Goal: Task Accomplishment & Management: Manage account settings

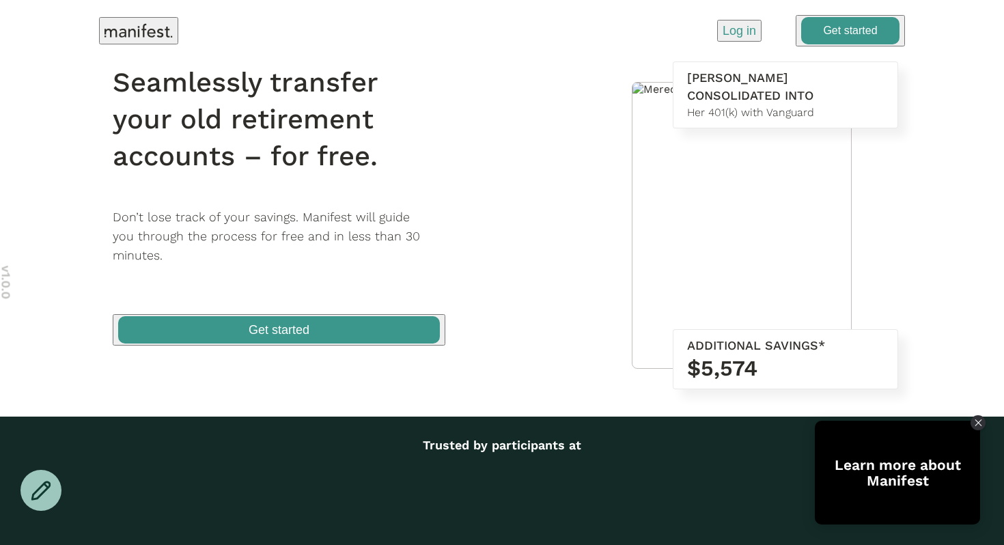
click at [730, 29] on p "Log in" at bounding box center [739, 31] width 33 height 18
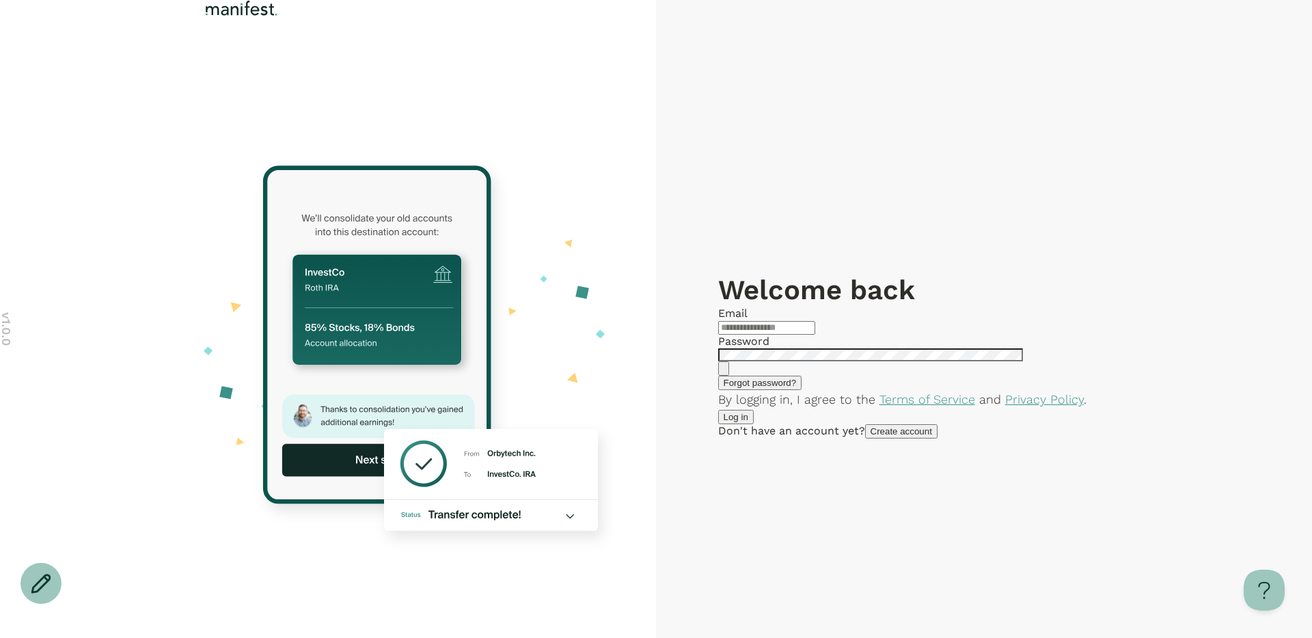
click at [815, 321] on input "text" at bounding box center [766, 328] width 97 height 14
type input "**********"
click at [748, 422] on span "Log in" at bounding box center [735, 417] width 25 height 10
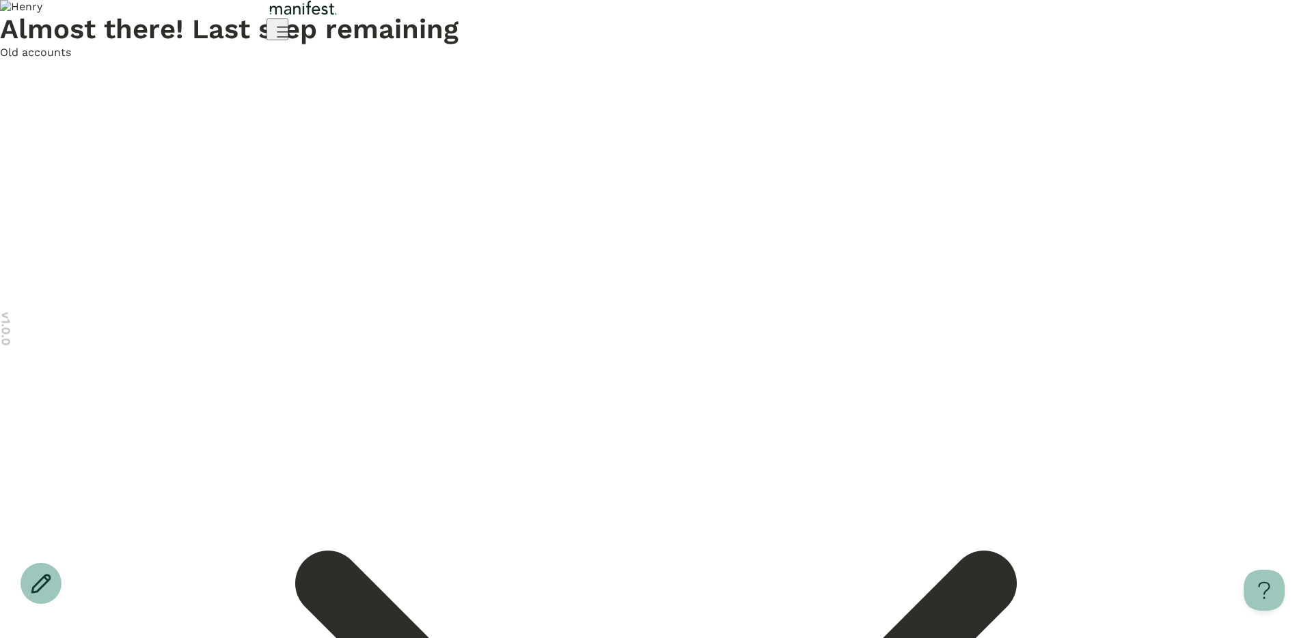
click at [71, 59] on span "Old accounts" at bounding box center [35, 52] width 71 height 13
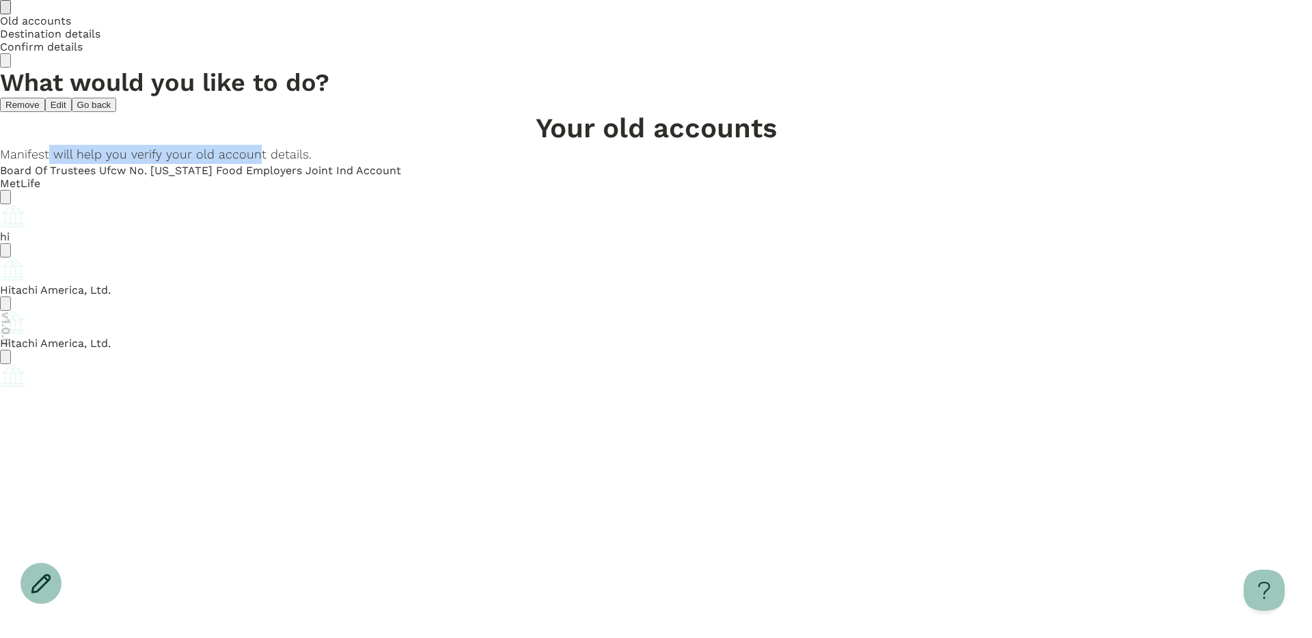
drag, startPoint x: 566, startPoint y: 133, endPoint x: 741, endPoint y: 133, distance: 174.9
click at [741, 145] on p "Manifest will help you verify your old account details." at bounding box center [656, 154] width 1312 height 19
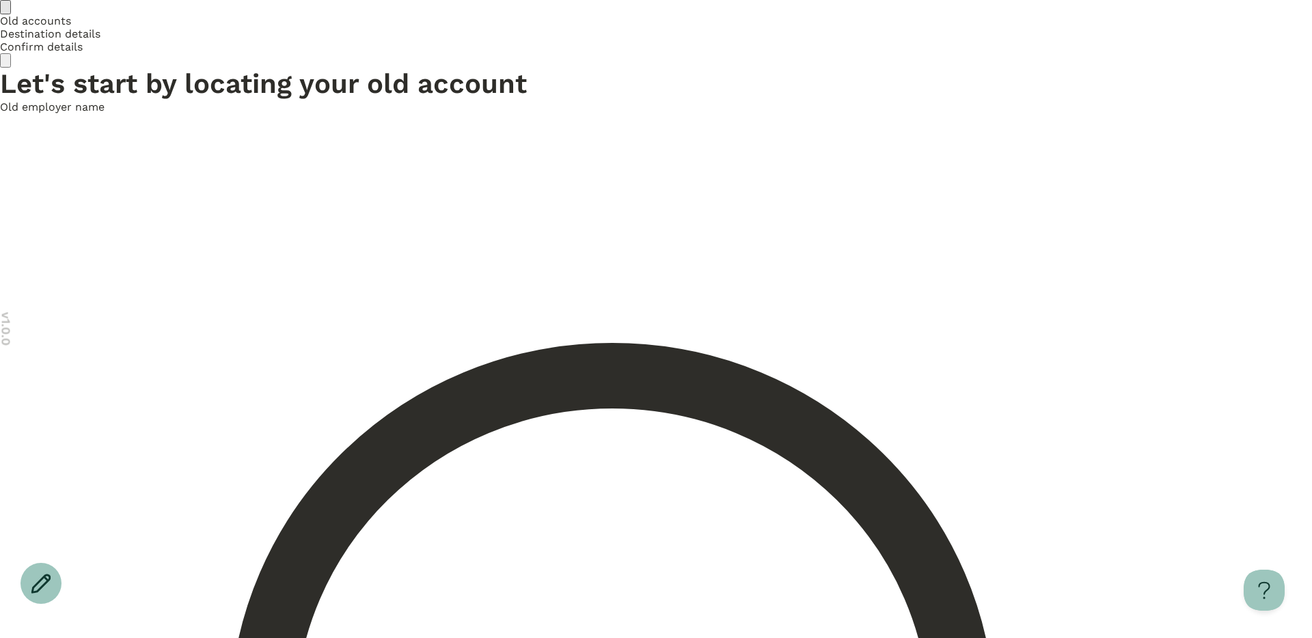
click at [5, 10] on icon "Go back" at bounding box center [5, 10] width 0 height 0
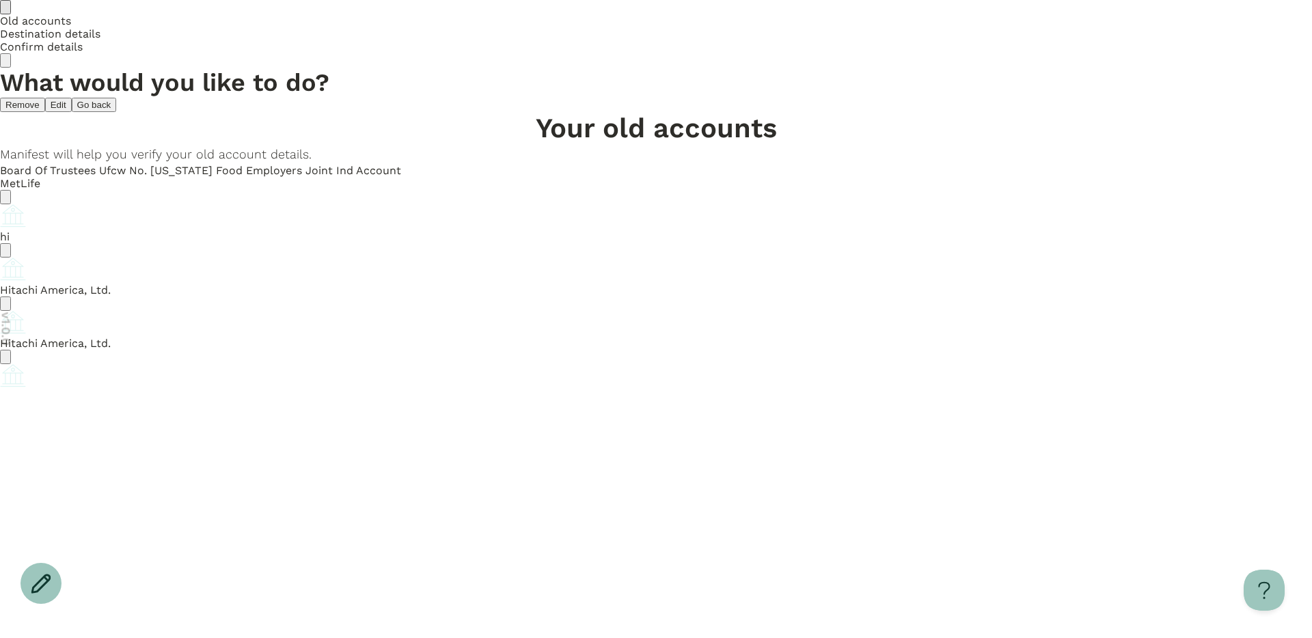
click at [5, 10] on icon "Go back" at bounding box center [5, 10] width 0 height 0
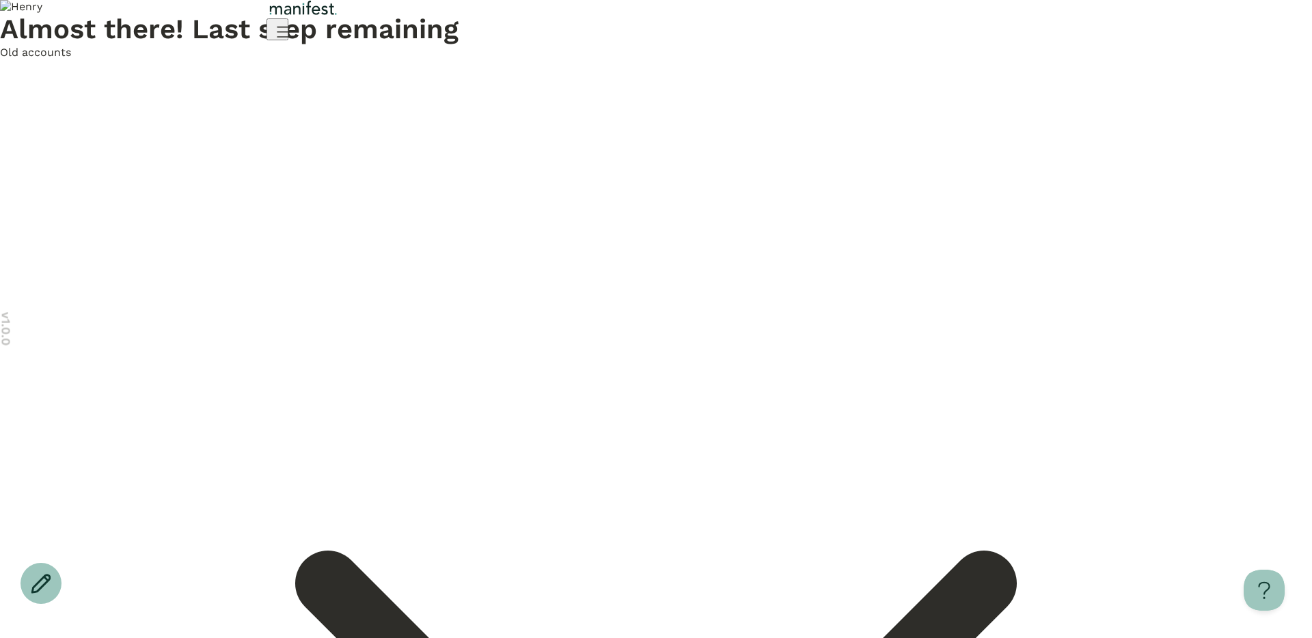
drag, startPoint x: 579, startPoint y: 350, endPoint x: 496, endPoint y: 340, distance: 83.3
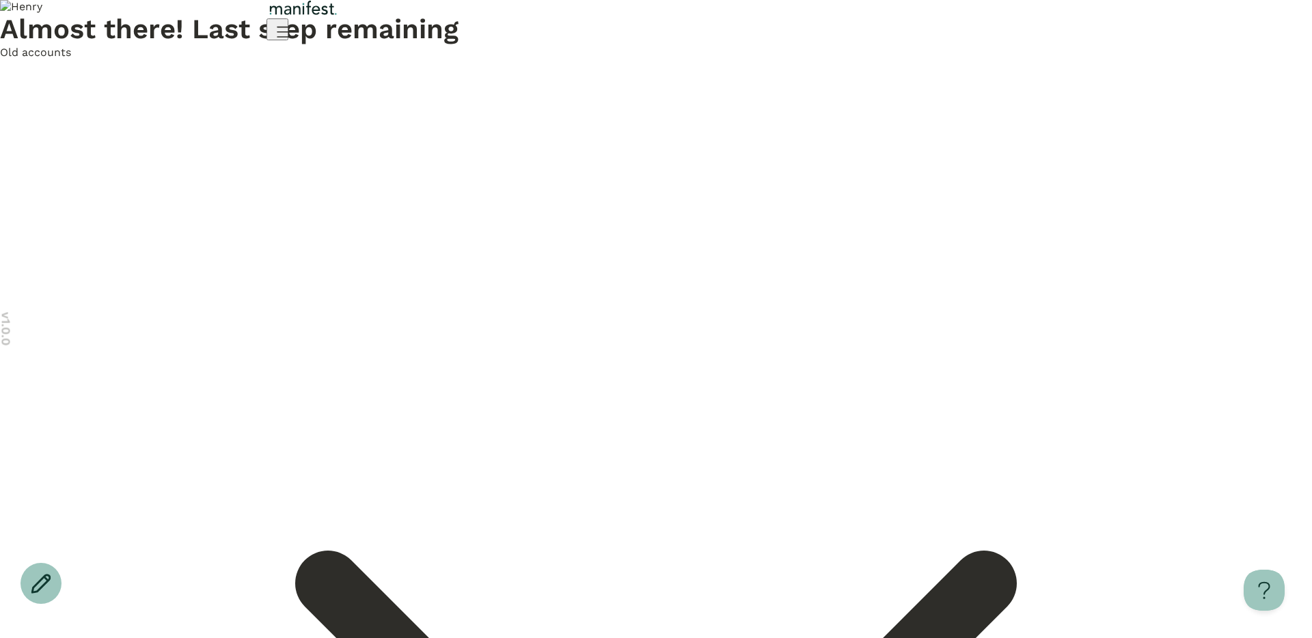
click at [71, 59] on span "Old accounts" at bounding box center [35, 52] width 71 height 13
drag, startPoint x: 499, startPoint y: 223, endPoint x: 571, endPoint y: 273, distance: 87.9
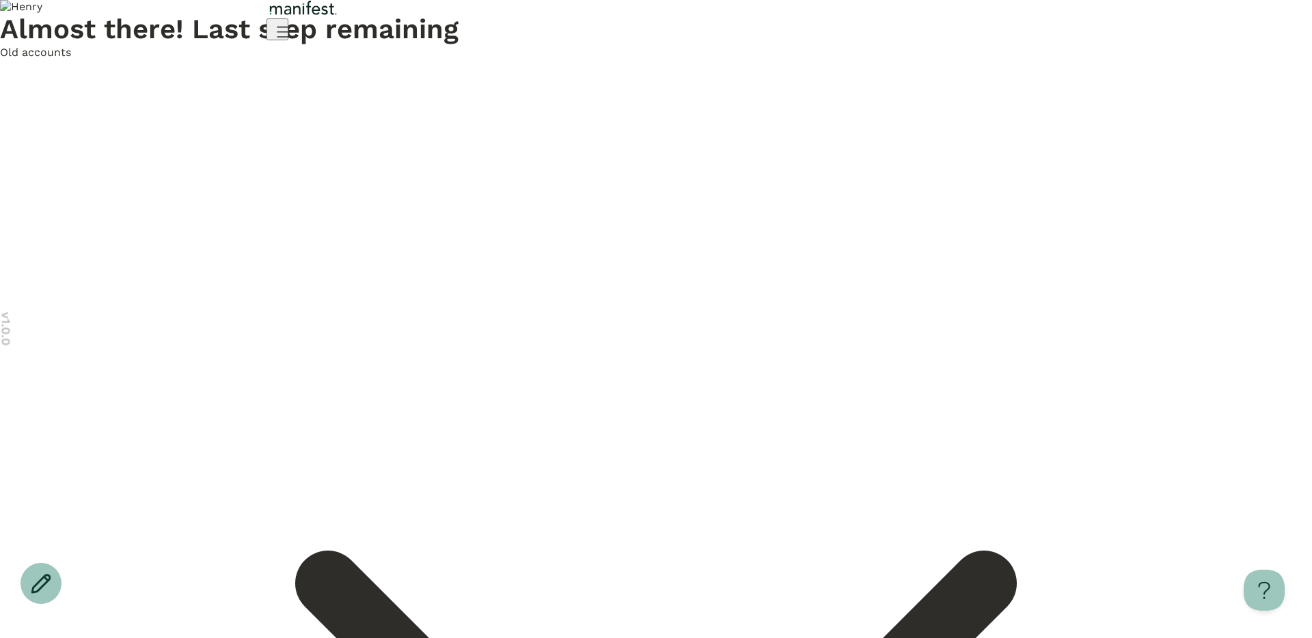
drag, startPoint x: 543, startPoint y: 337, endPoint x: 624, endPoint y: 337, distance: 80.6
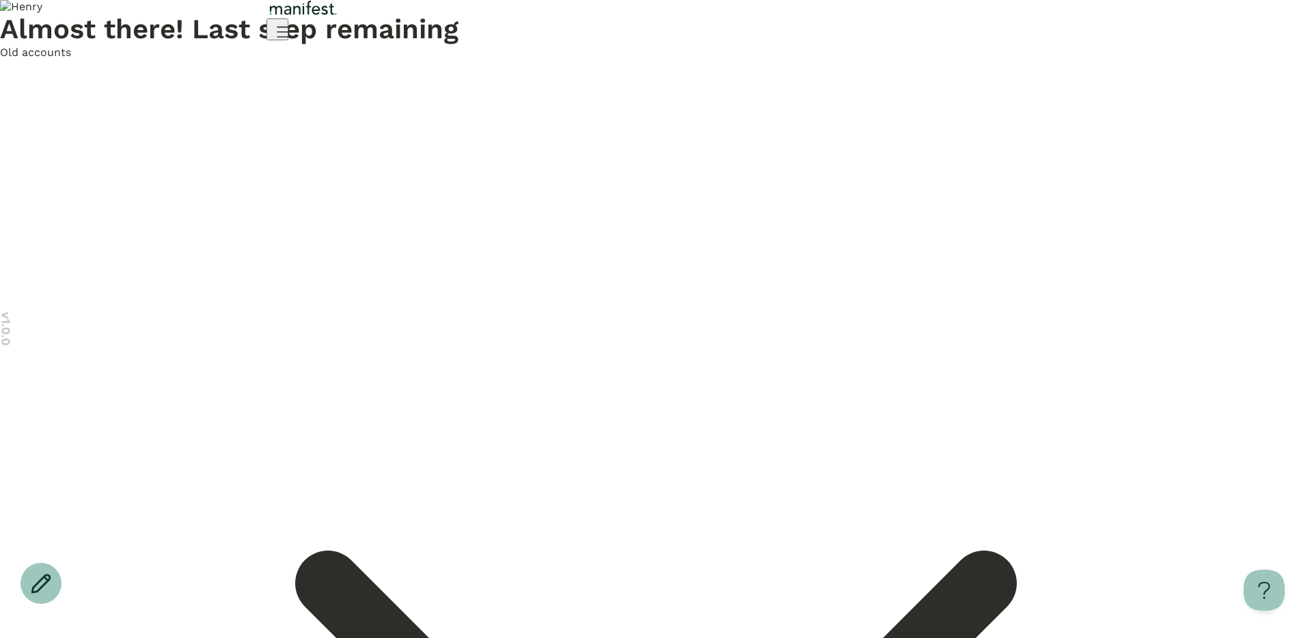
click at [71, 59] on span "Old accounts" at bounding box center [35, 52] width 71 height 13
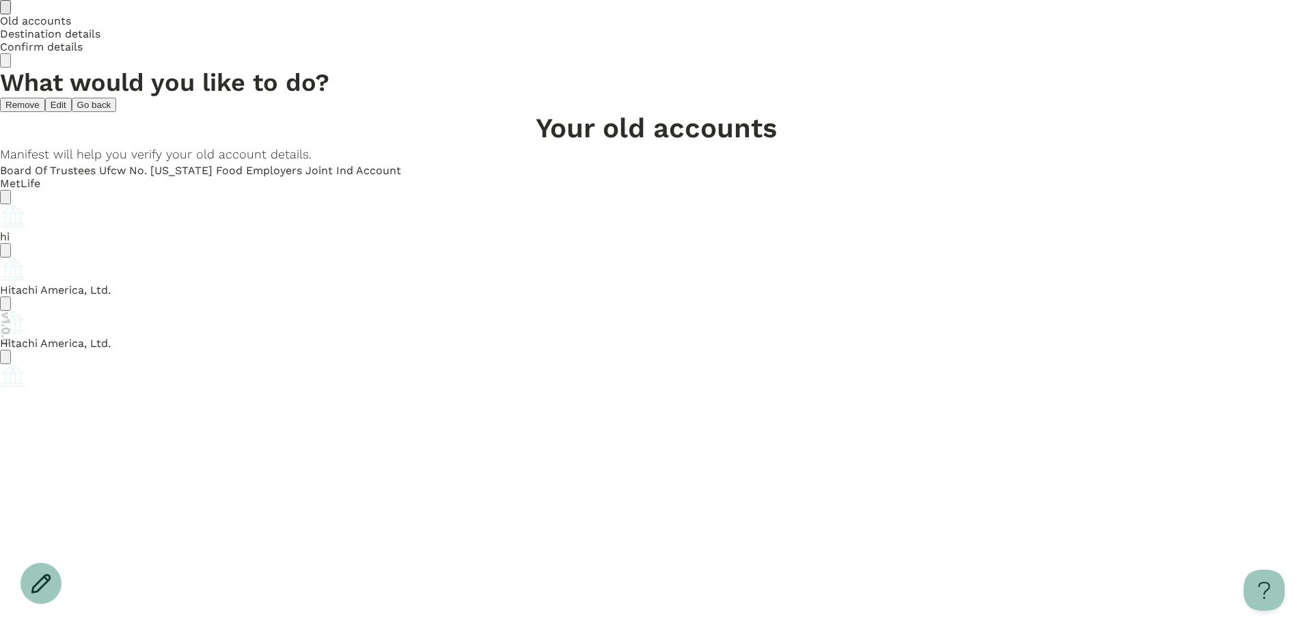
click at [5, 200] on icon "Account options" at bounding box center [5, 200] width 0 height 0
click at [27, 219] on button "Edit" at bounding box center [13, 211] width 27 height 14
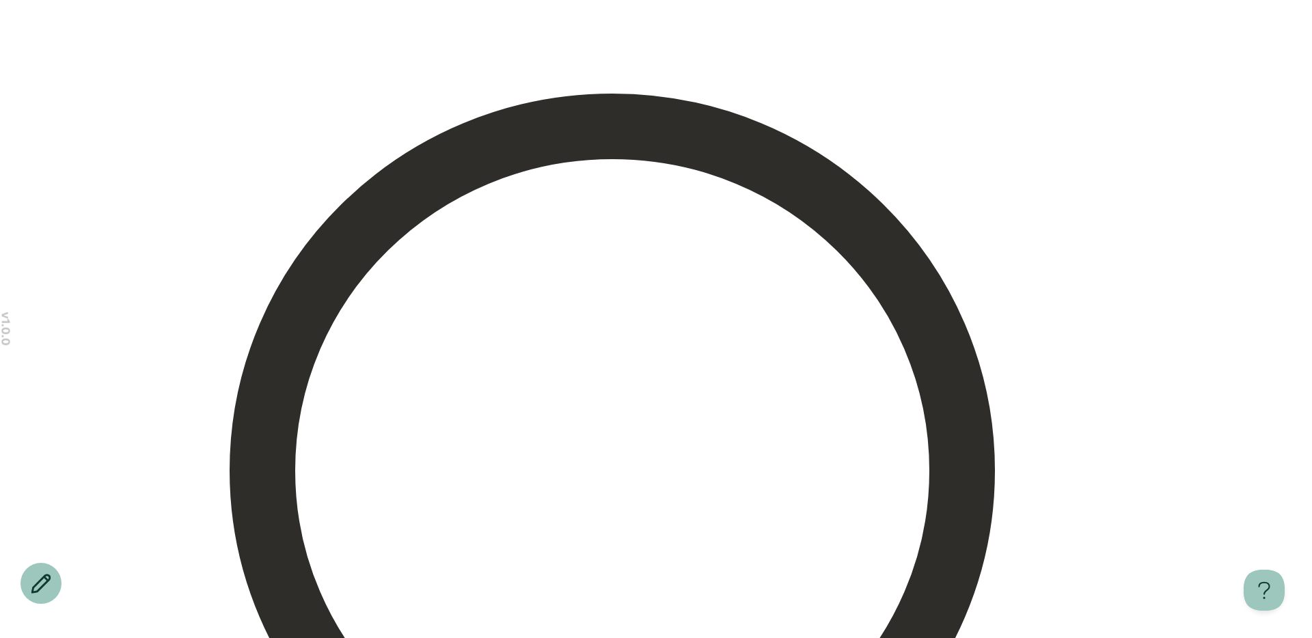
scroll to position [323, 0]
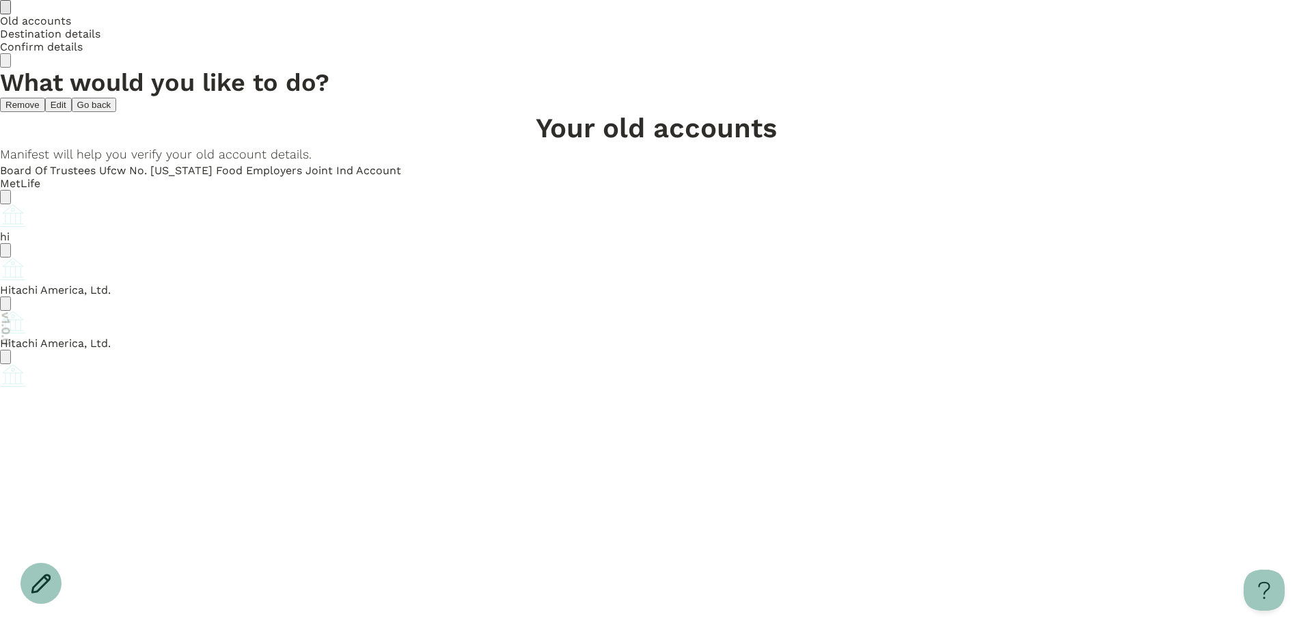
click at [5, 10] on icon "Go back" at bounding box center [5, 10] width 0 height 0
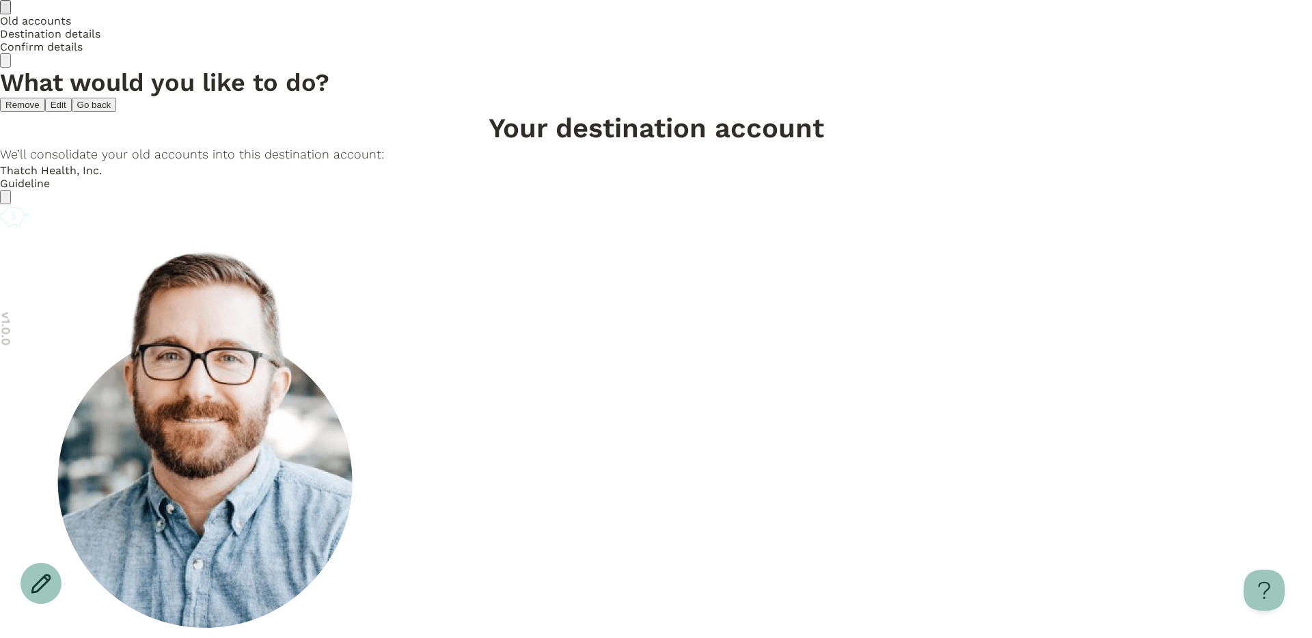
click at [5, 200] on icon "Account options" at bounding box center [5, 200] width 0 height 0
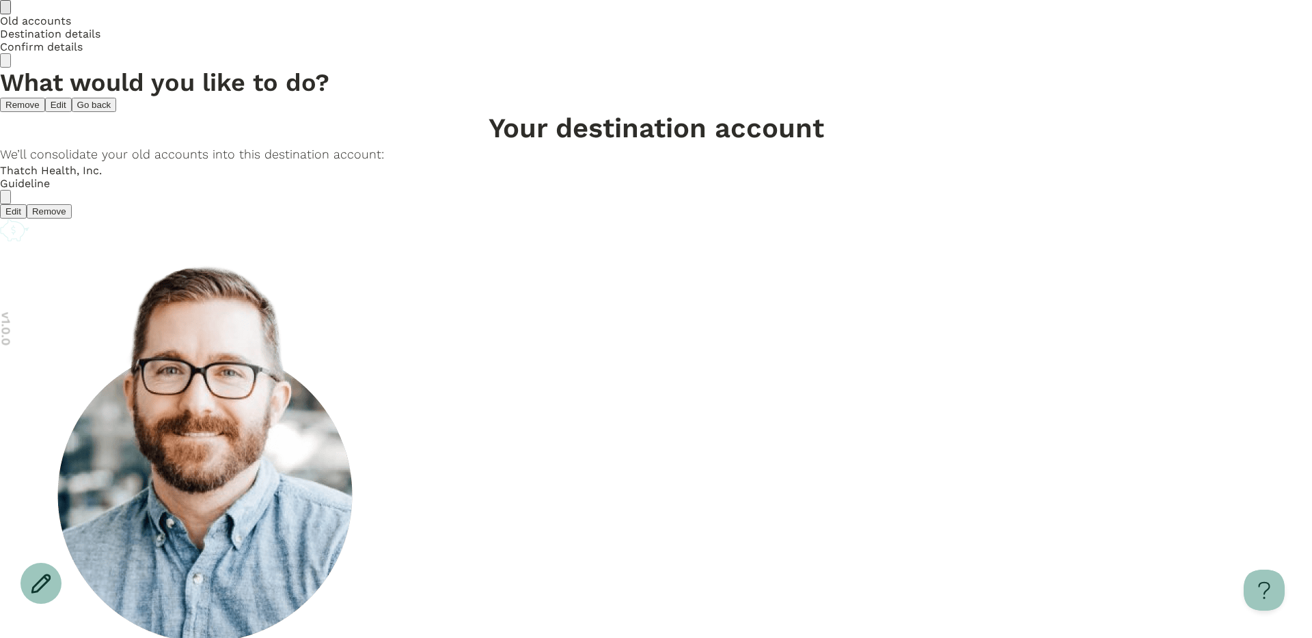
click at [13, 207] on circle "Account options" at bounding box center [12, 207] width 1 height 1
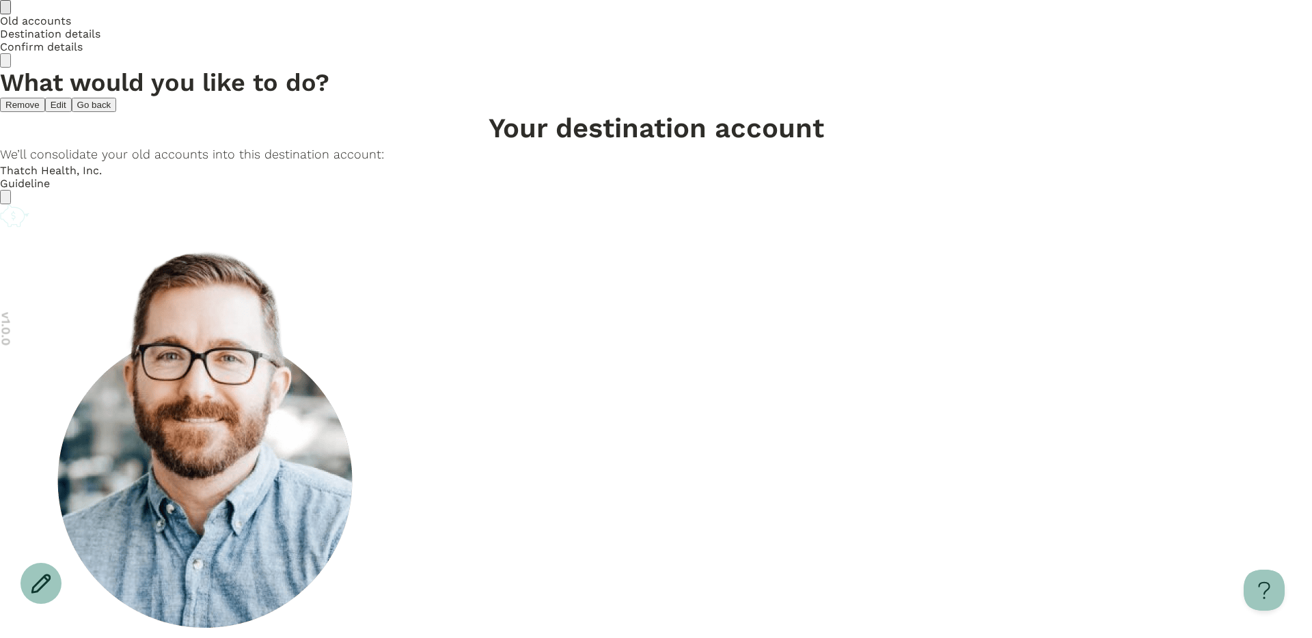
click at [13, 207] on circle "Account options" at bounding box center [12, 207] width 1 height 1
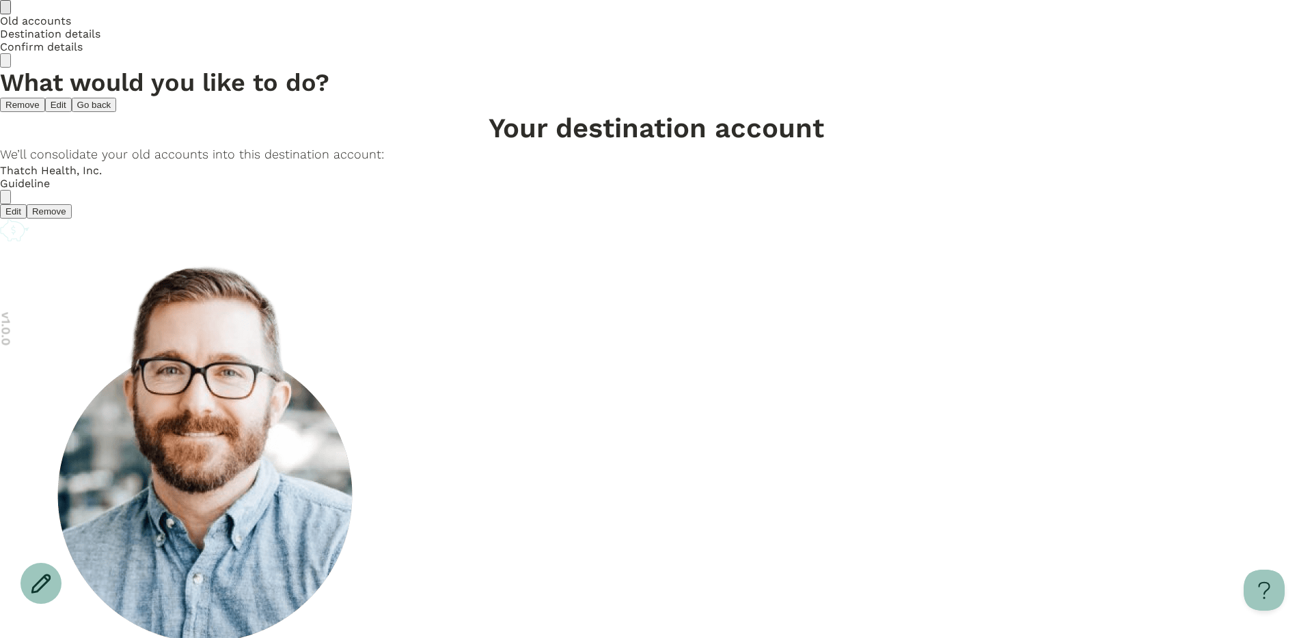
click at [27, 219] on button "Edit" at bounding box center [13, 211] width 27 height 14
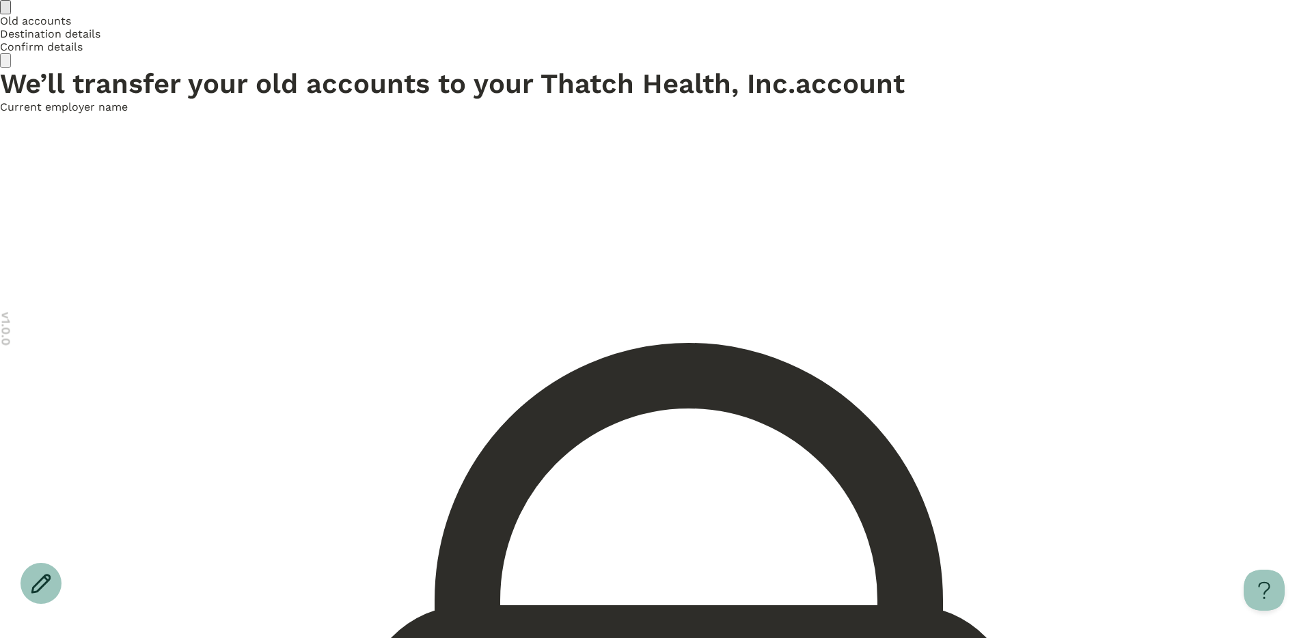
click at [5, 10] on icon "Go back" at bounding box center [5, 10] width 0 height 0
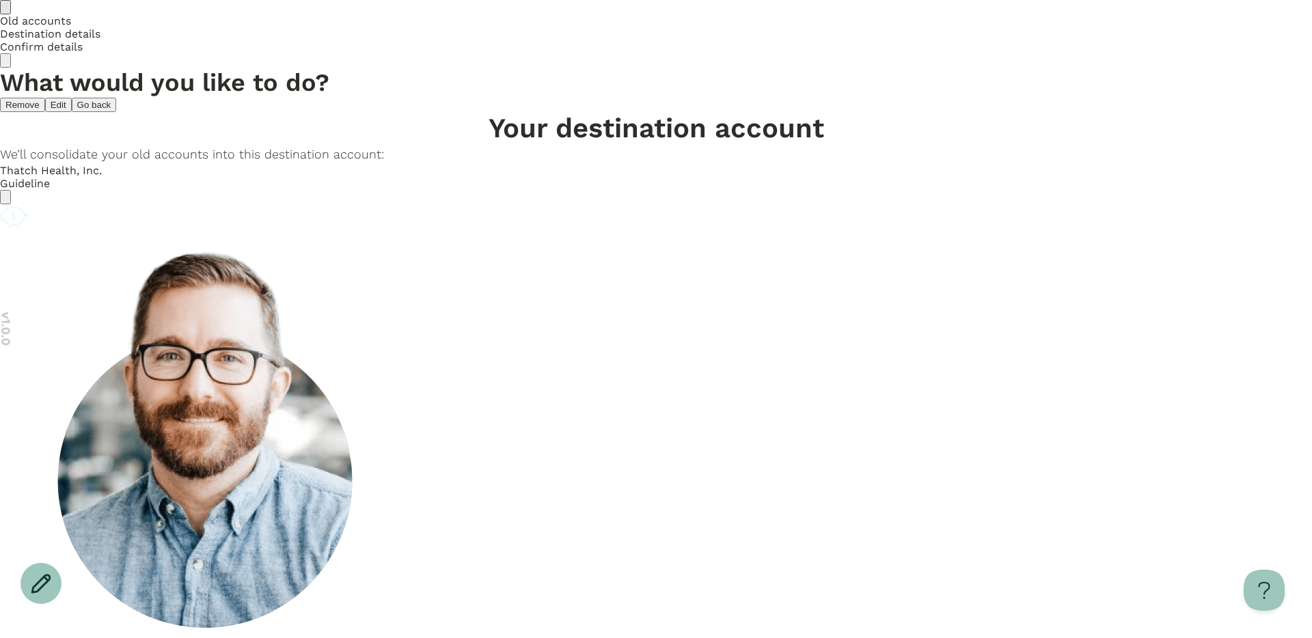
click at [5, 10] on icon "Go back" at bounding box center [5, 10] width 0 height 0
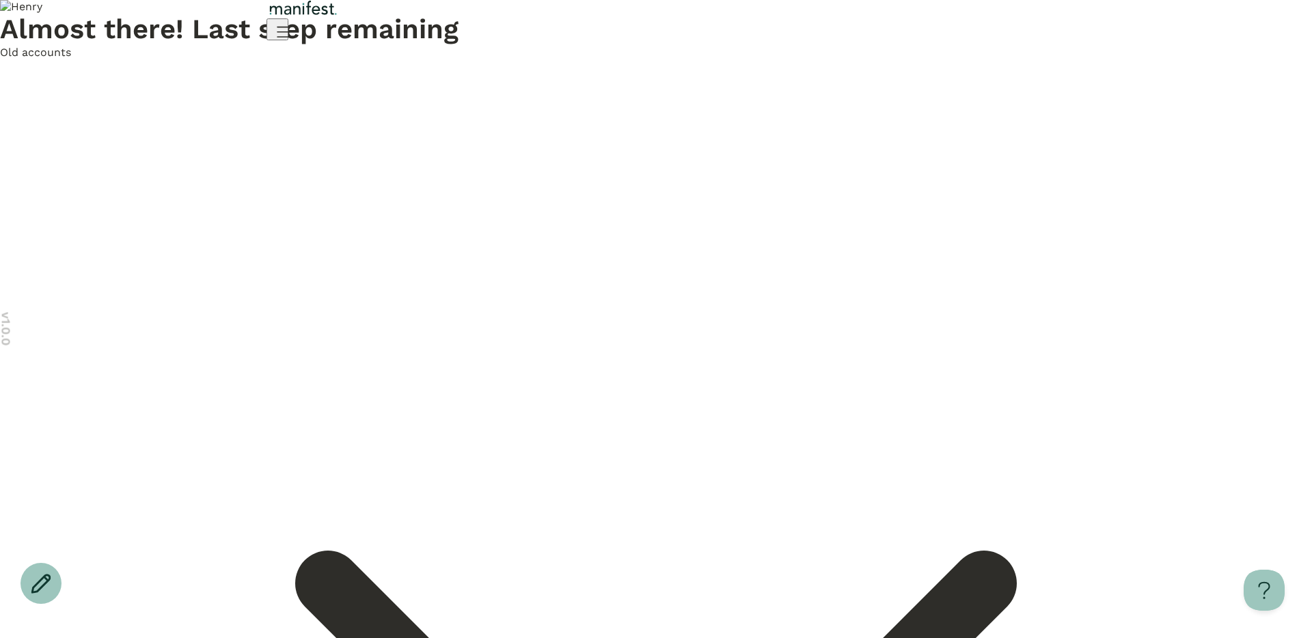
click at [71, 59] on span "Old accounts" at bounding box center [35, 52] width 71 height 13
drag, startPoint x: 567, startPoint y: 196, endPoint x: 493, endPoint y: 199, distance: 74.5
click at [71, 59] on span "Old accounts" at bounding box center [35, 52] width 71 height 13
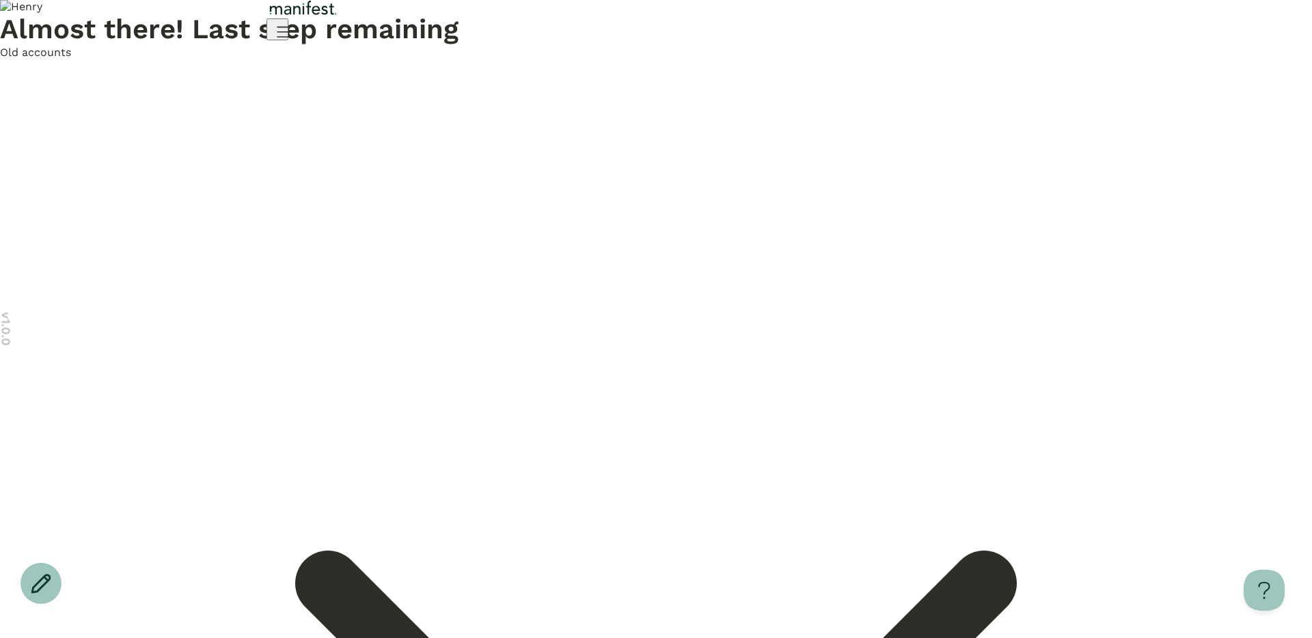
click at [71, 59] on span "Old accounts" at bounding box center [35, 52] width 71 height 13
drag, startPoint x: 497, startPoint y: 223, endPoint x: 569, endPoint y: 225, distance: 72.4
drag, startPoint x: 606, startPoint y: 285, endPoint x: 499, endPoint y: 223, distance: 123.6
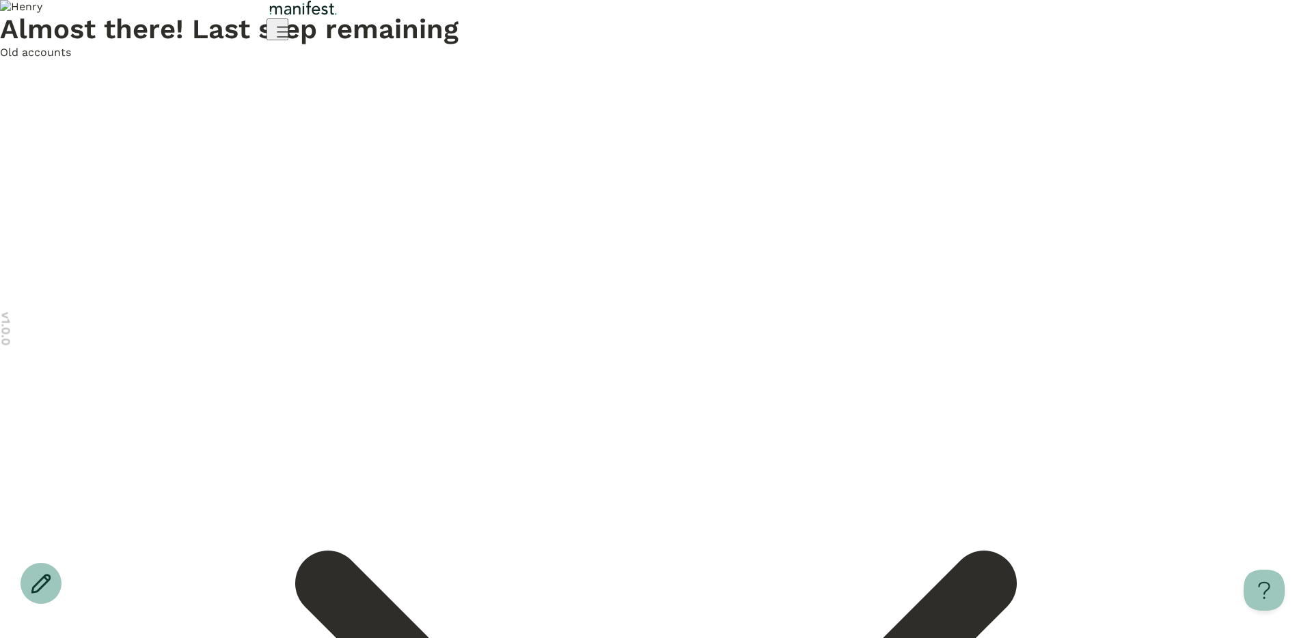
drag, startPoint x: 605, startPoint y: 287, endPoint x: 503, endPoint y: 225, distance: 119.3
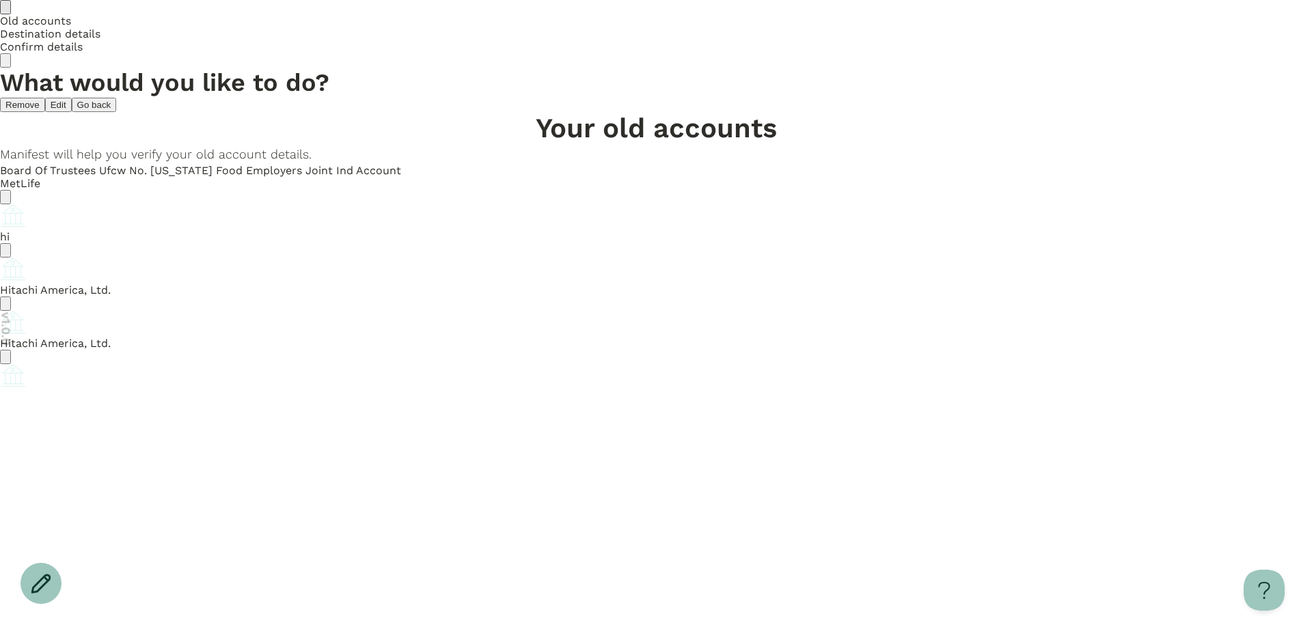
click at [5, 200] on icon "Account options" at bounding box center [5, 200] width 0 height 0
click at [27, 218] on button "Edit" at bounding box center [13, 211] width 27 height 14
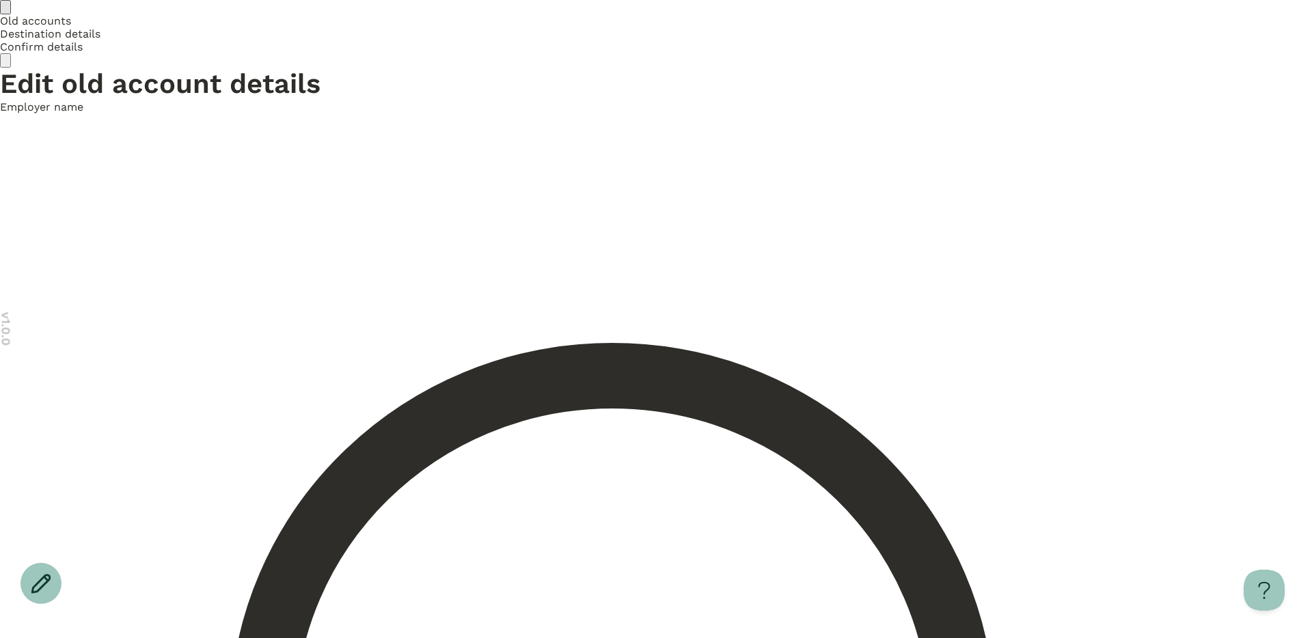
click at [100, 33] on span "Destination details" at bounding box center [50, 33] width 100 height 13
click at [5, 10] on icon "Go back" at bounding box center [5, 10] width 0 height 0
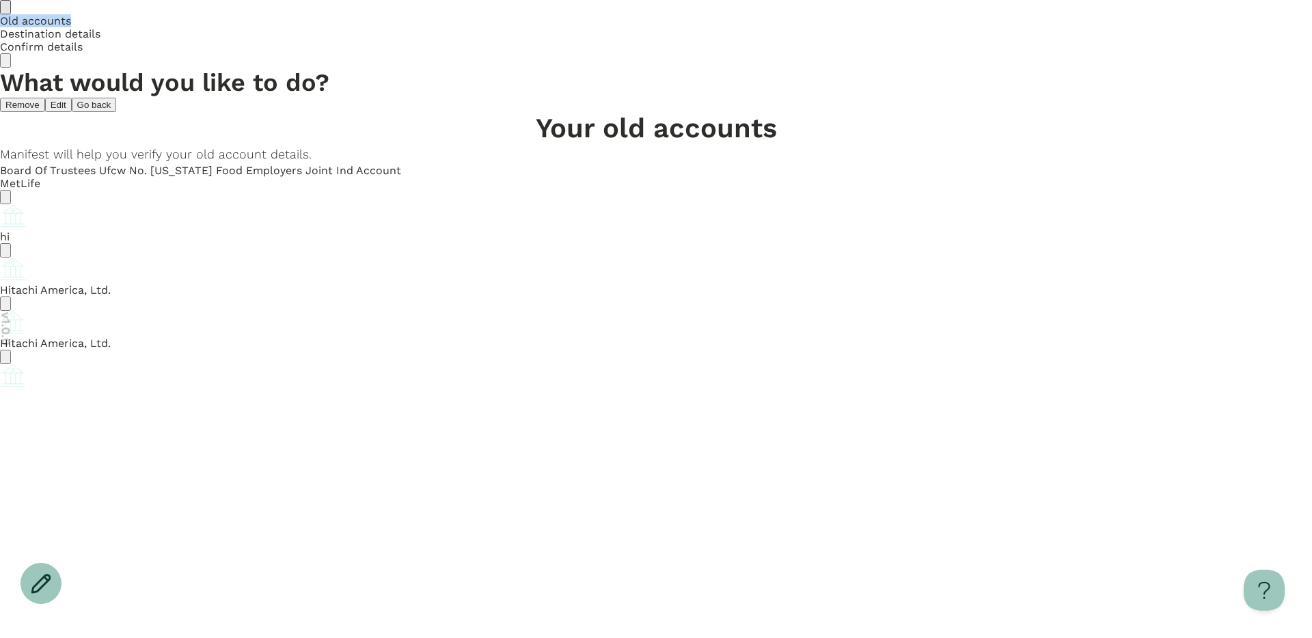
drag, startPoint x: 495, startPoint y: 29, endPoint x: 572, endPoint y: 29, distance: 77.2
click at [572, 27] on div "Old accounts" at bounding box center [656, 20] width 1312 height 13
click at [497, 27] on div "Old accounts" at bounding box center [656, 20] width 1312 height 13
click at [557, 27] on div "Old accounts" at bounding box center [656, 20] width 1312 height 13
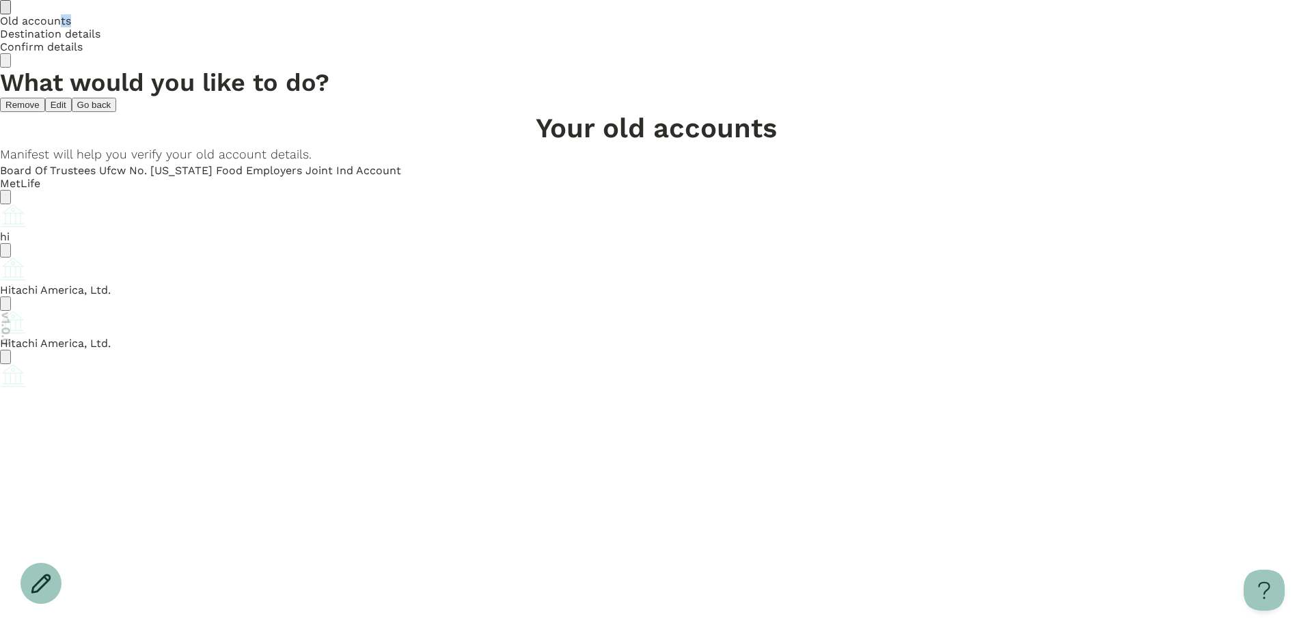
drag, startPoint x: 533, startPoint y: 33, endPoint x: 480, endPoint y: 33, distance: 53.3
click at [480, 27] on div "Old accounts" at bounding box center [656, 20] width 1312 height 13
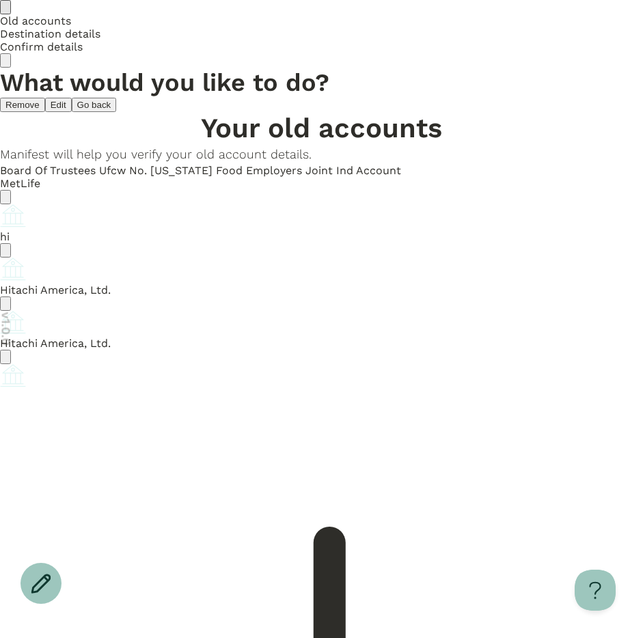
scroll to position [59, 0]
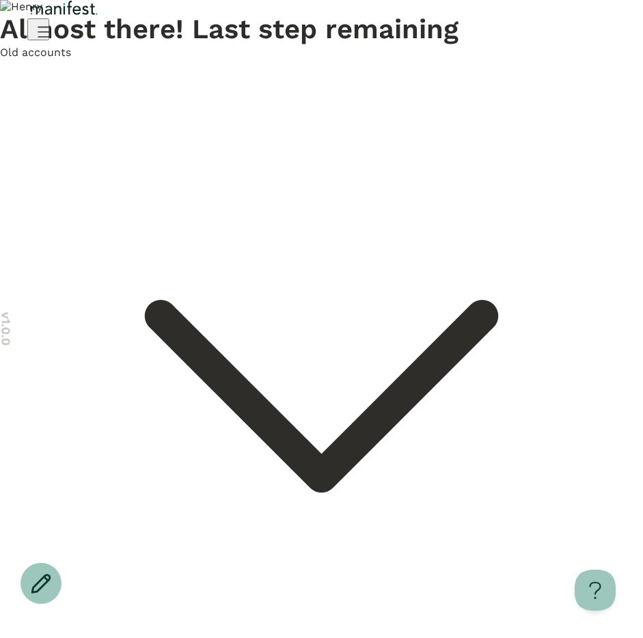
click at [71, 59] on span "Old accounts" at bounding box center [35, 52] width 71 height 13
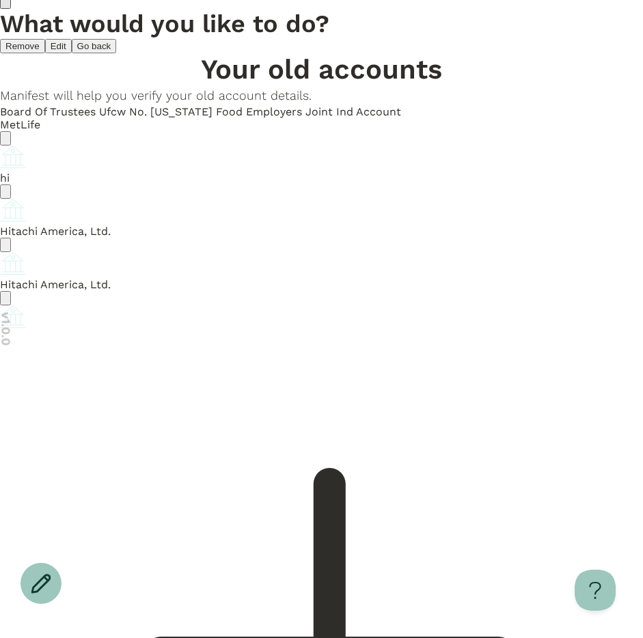
scroll to position [58, 0]
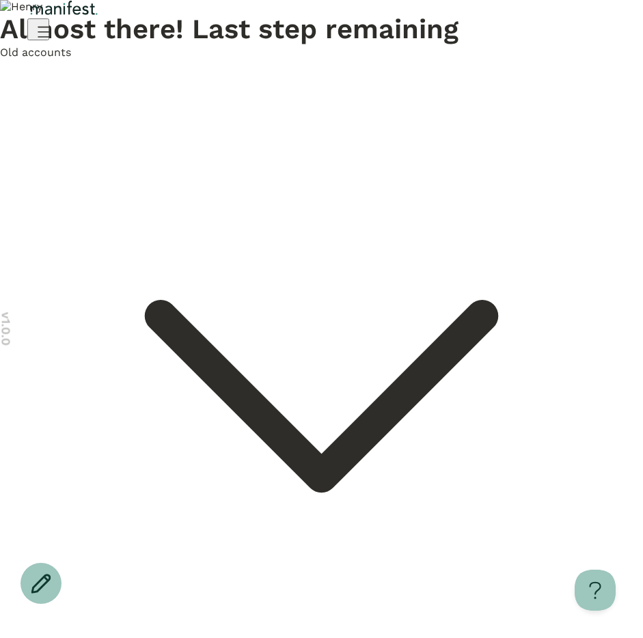
click at [213, 205] on div "Old accounts" at bounding box center [321, 375] width 643 height 659
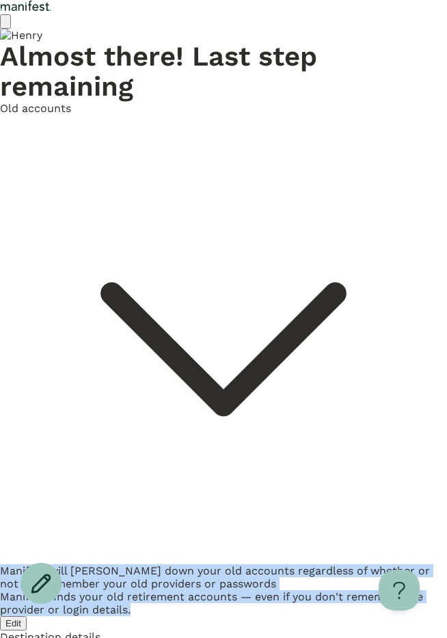
drag, startPoint x: 59, startPoint y: 151, endPoint x: 178, endPoint y: 204, distance: 130.3
click at [178, 544] on div "Manifest will [PERSON_NAME] down your old accounts regardless of whether or not…" at bounding box center [223, 597] width 447 height 66
click at [178, 544] on div "Manifest finds your old retirement accounts — even if you don't remember the pr…" at bounding box center [223, 603] width 447 height 26
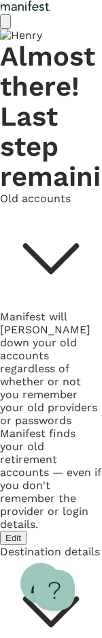
click at [79, 310] on div "Manifest will [PERSON_NAME] down your old accounts regardless of whether or not…" at bounding box center [51, 368] width 102 height 117
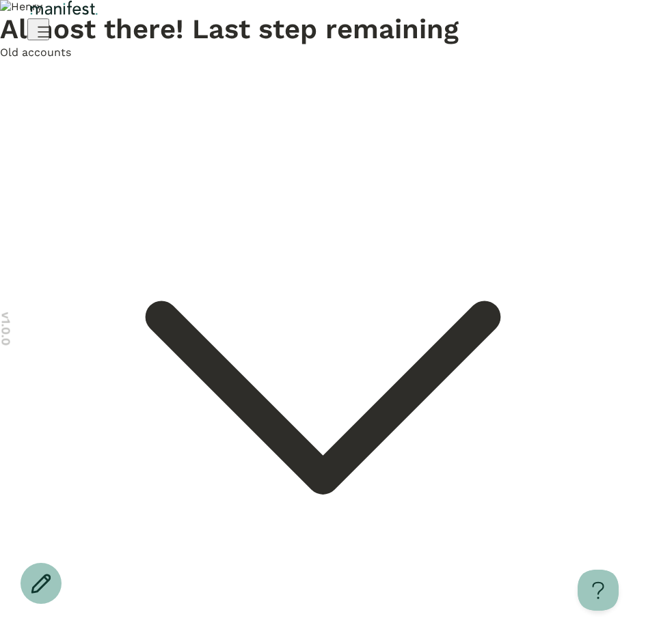
drag, startPoint x: 164, startPoint y: 222, endPoint x: 264, endPoint y: 286, distance: 118.8
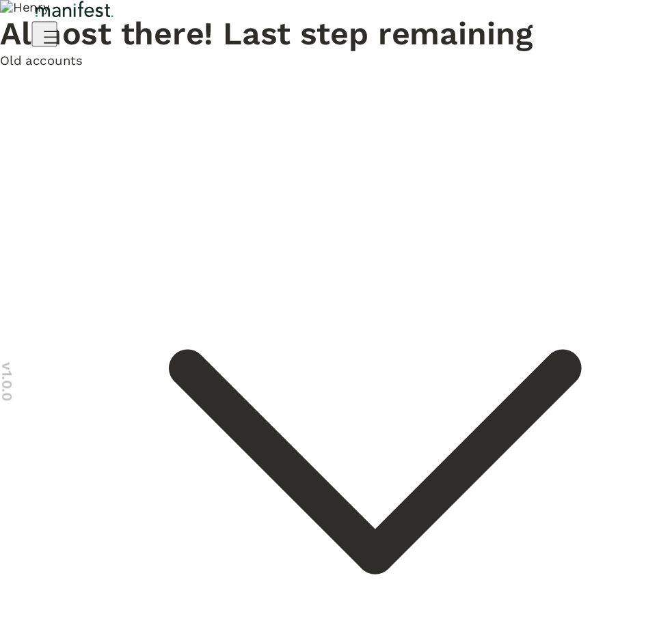
click at [71, 59] on span "Old accounts" at bounding box center [35, 52] width 71 height 13
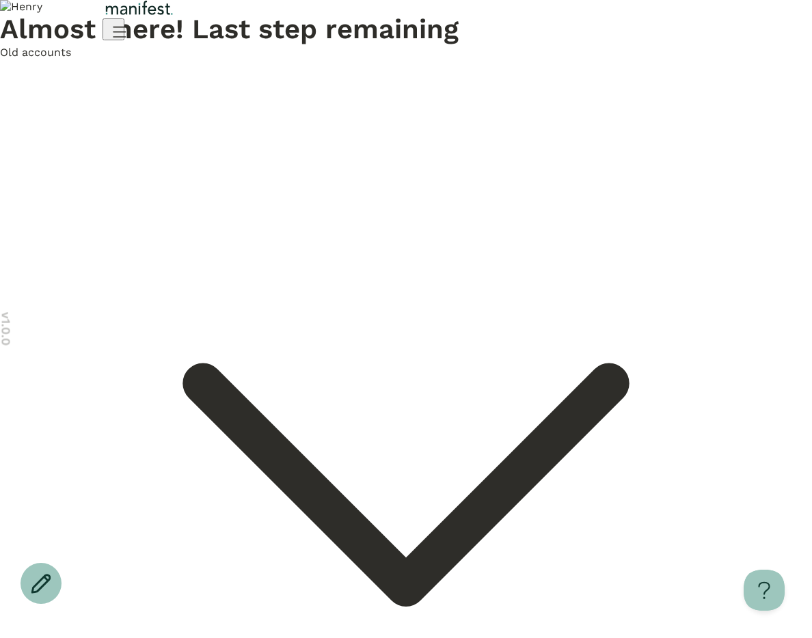
click at [126, 32] on icon "Open menu" at bounding box center [119, 32] width 12 height 10
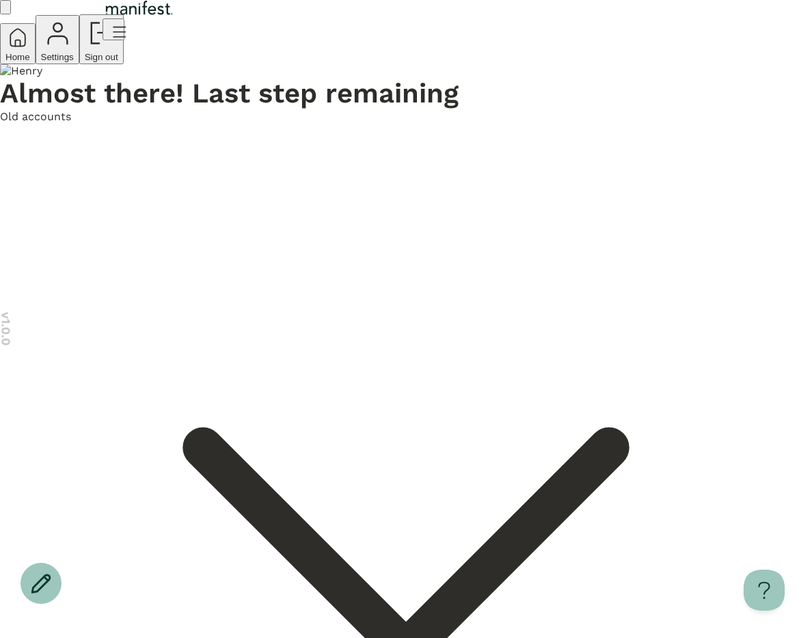
click at [74, 62] on span "Settings" at bounding box center [57, 57] width 33 height 10
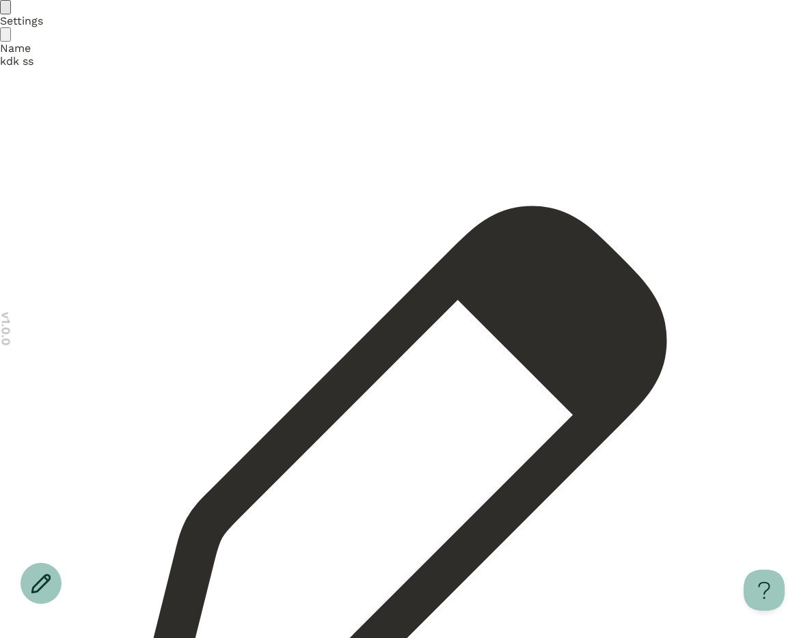
click at [404, 27] on div "Settings" at bounding box center [406, 20] width 812 height 13
click at [710, 39] on div "Settings" at bounding box center [406, 21] width 812 height 42
click at [5, 38] on icon "Open menu" at bounding box center [5, 38] width 0 height 0
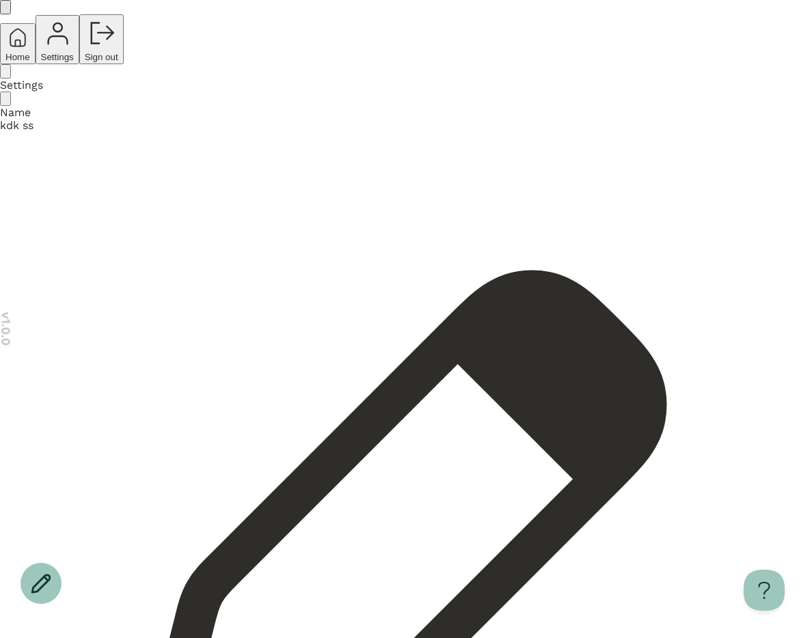
click at [30, 62] on span "Home" at bounding box center [17, 57] width 25 height 10
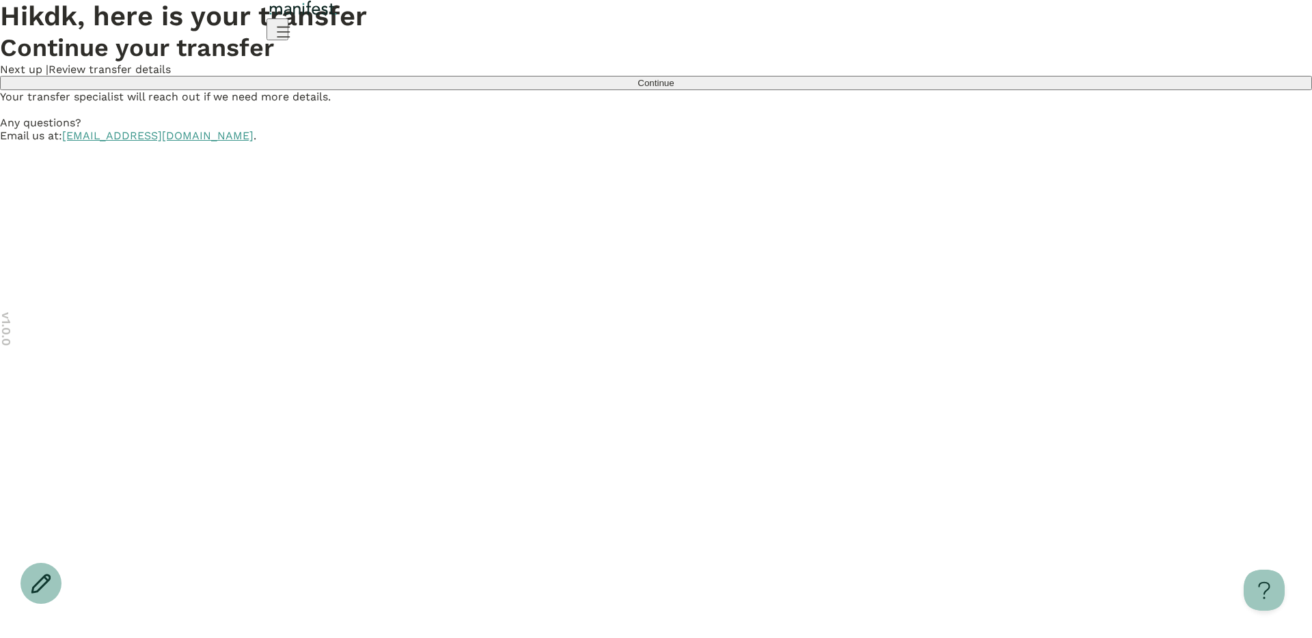
click at [703, 90] on button "Continue" at bounding box center [656, 83] width 1312 height 14
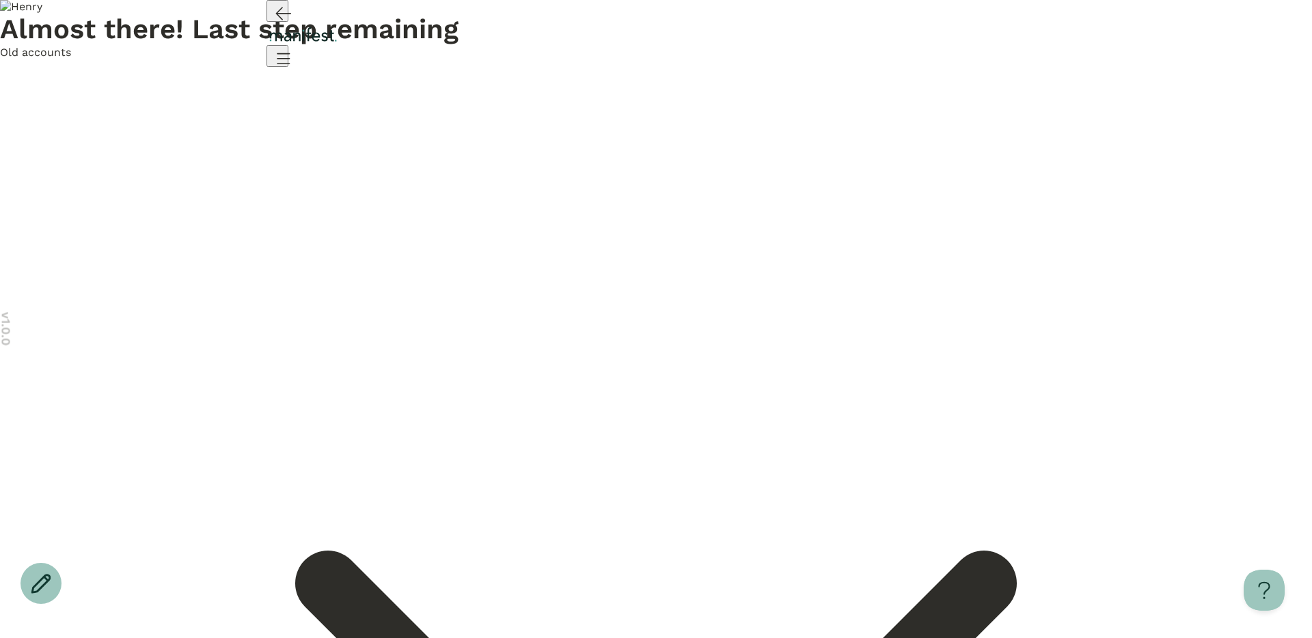
click at [71, 59] on span "Old accounts" at bounding box center [35, 52] width 71 height 13
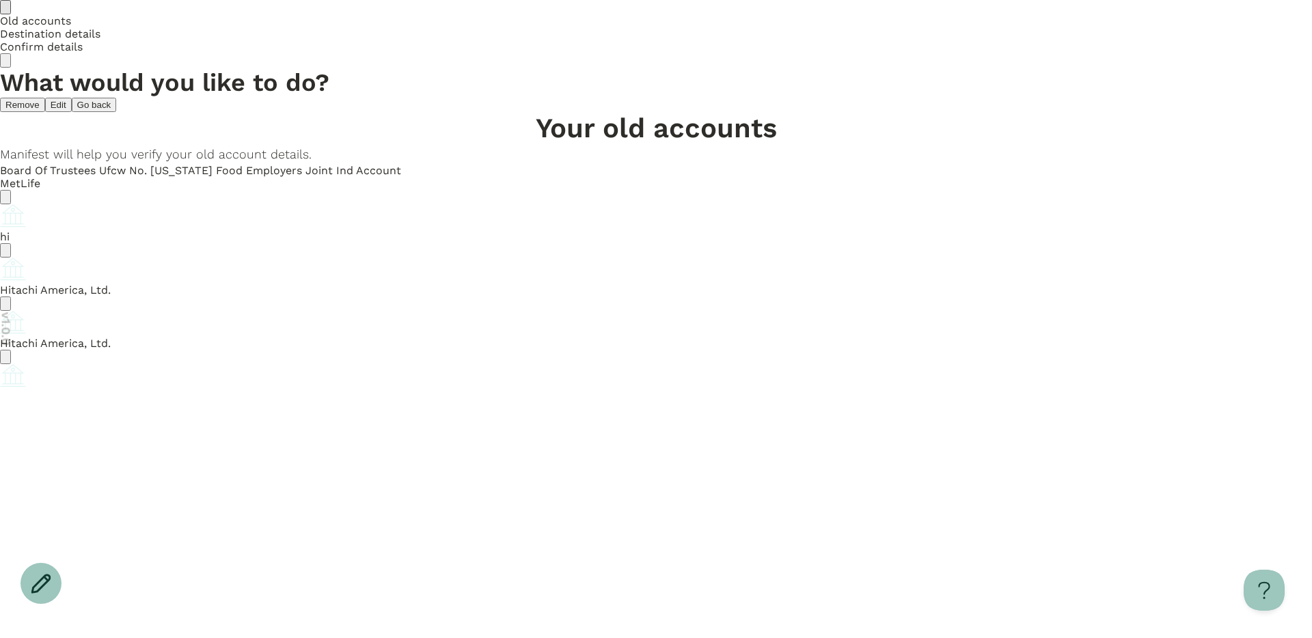
scroll to position [59, 0]
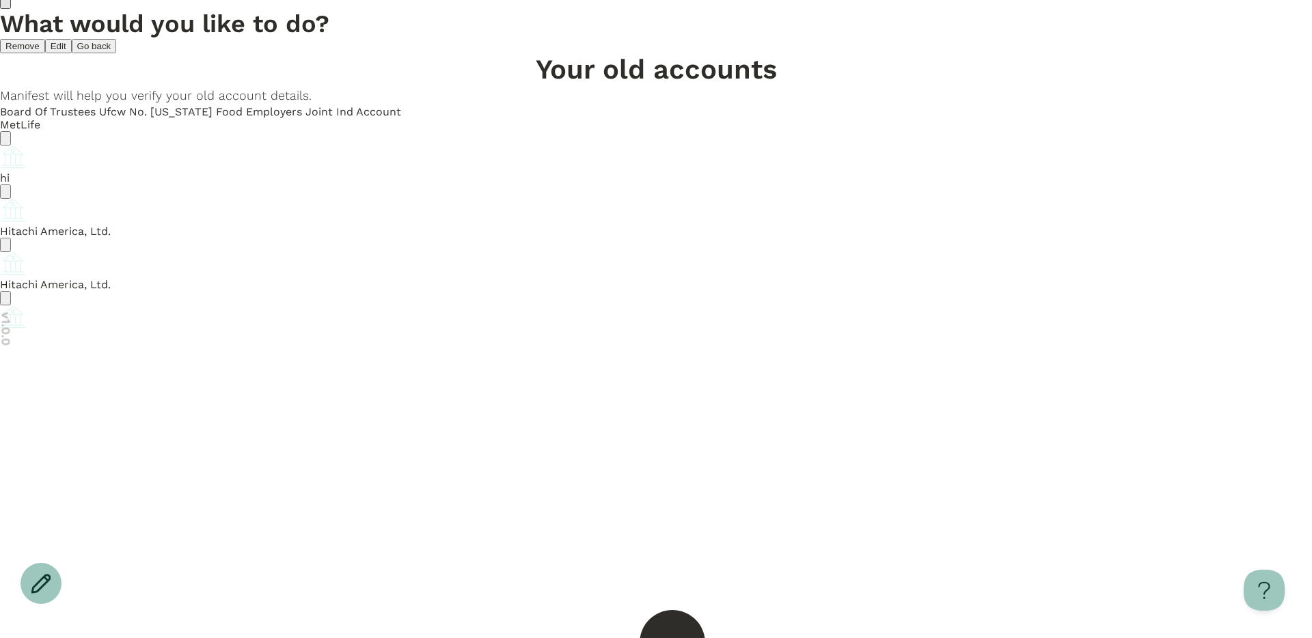
click at [13, 308] on circle "Account options" at bounding box center [12, 308] width 1 height 1
click at [27, 313] on button "Edit" at bounding box center [13, 312] width 27 height 14
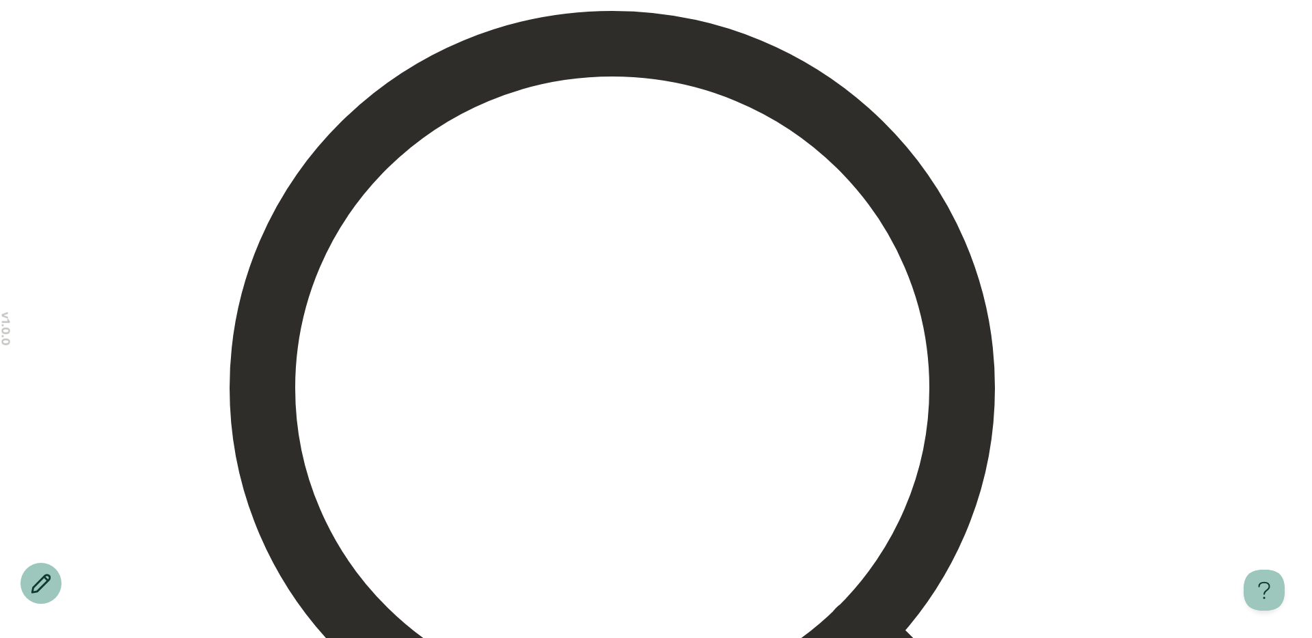
scroll to position [460, 0]
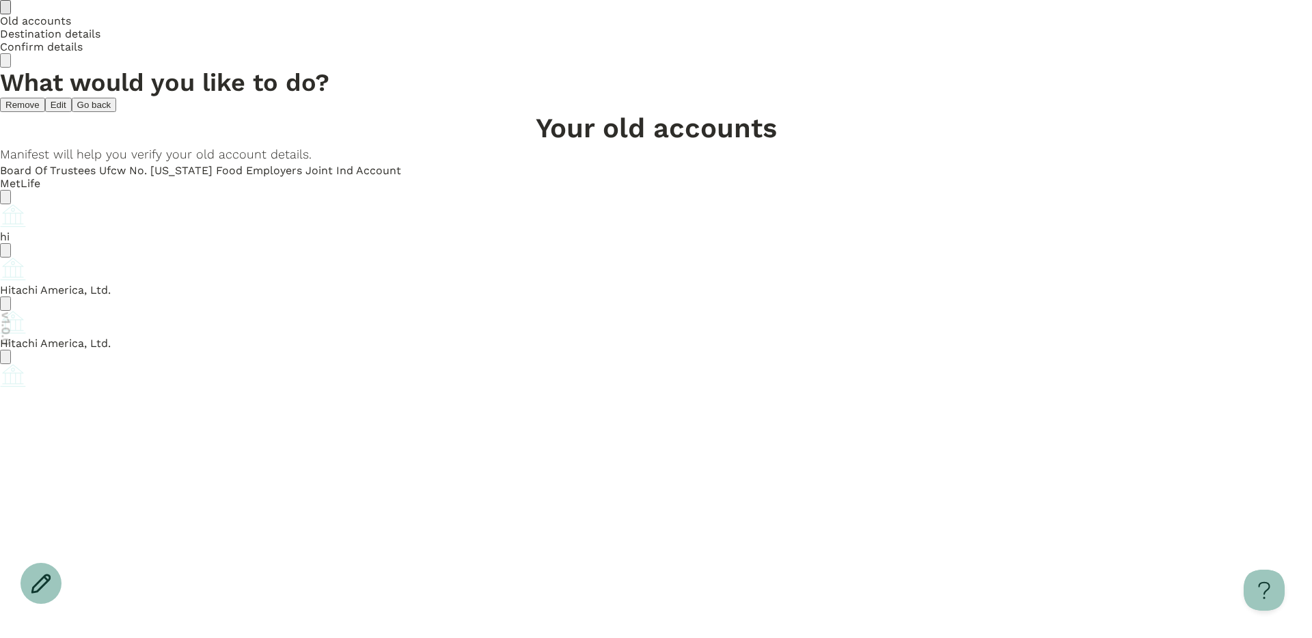
click at [71, 27] on span "Old accounts" at bounding box center [35, 20] width 71 height 13
click at [5, 10] on icon "Go back" at bounding box center [5, 10] width 0 height 0
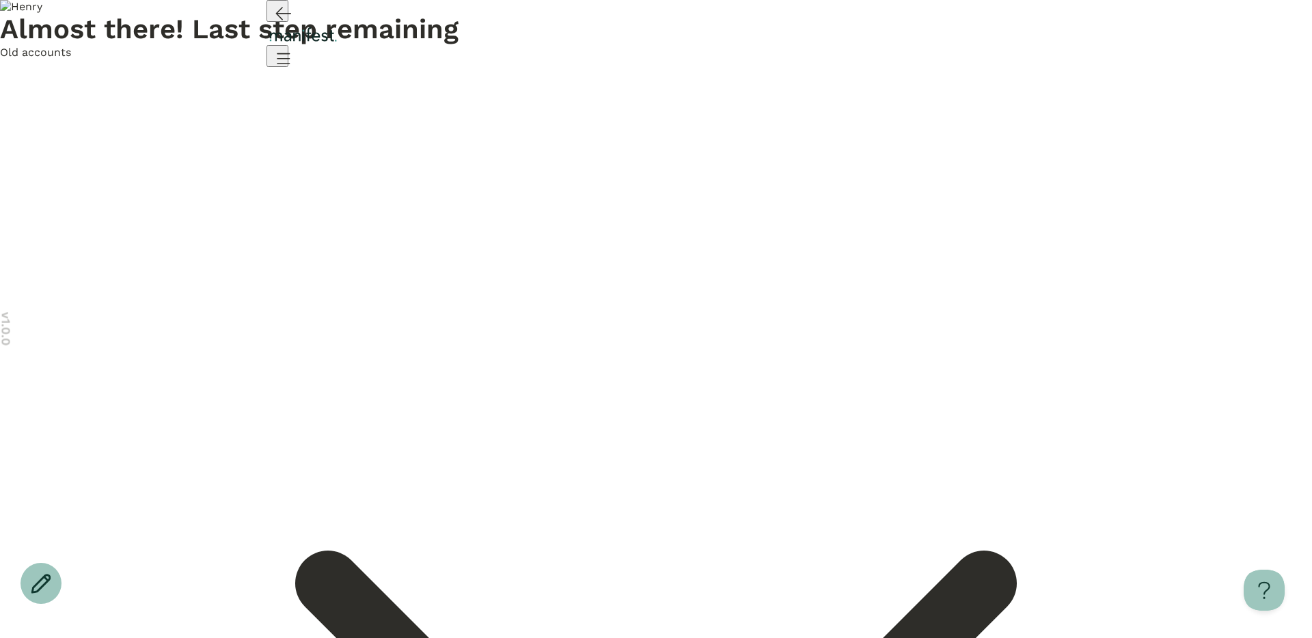
click at [71, 59] on span "Old accounts" at bounding box center [35, 52] width 71 height 13
